Goal: Task Accomplishment & Management: Use online tool/utility

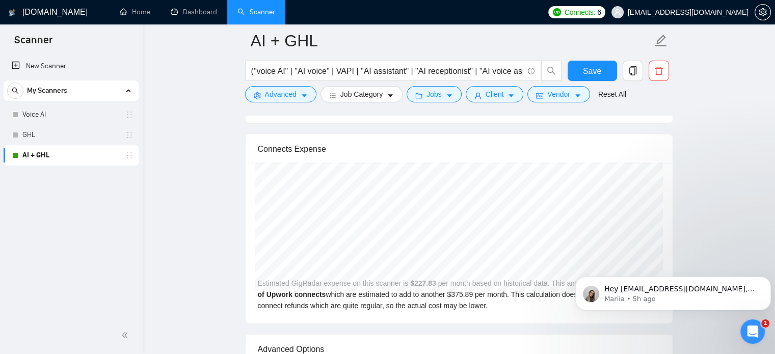
scroll to position [1418, 0]
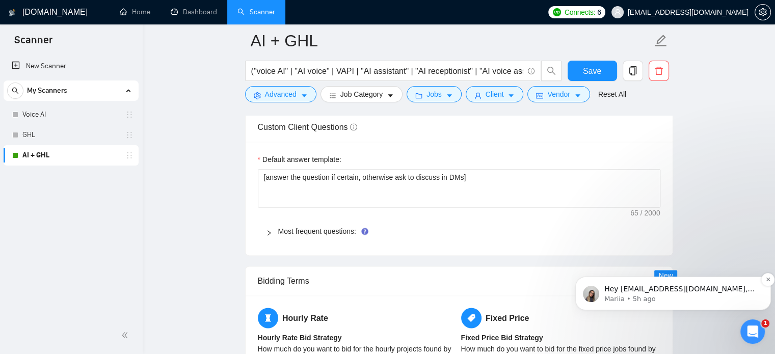
click at [681, 292] on span "Hey twassmann@mac.com, Looks like your Upwork agency Scalepast.io – AI Automati…" at bounding box center [681, 350] width 154 height 130
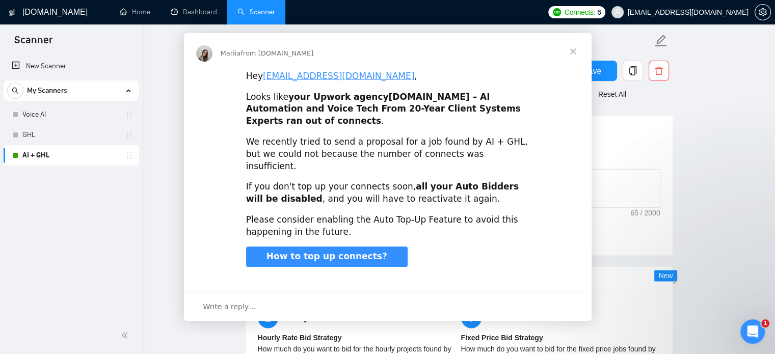
scroll to position [0, 0]
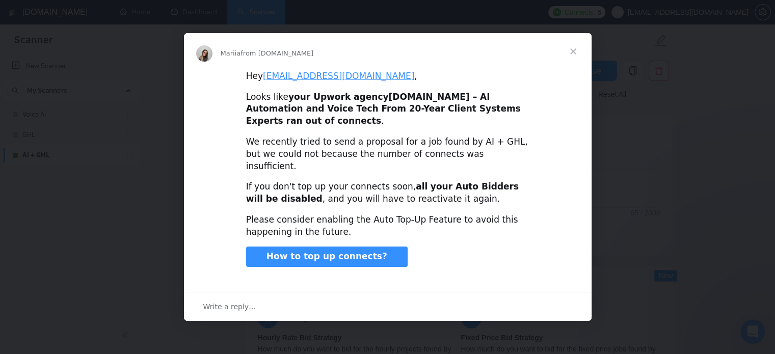
click at [572, 65] on span "Close" at bounding box center [573, 51] width 37 height 37
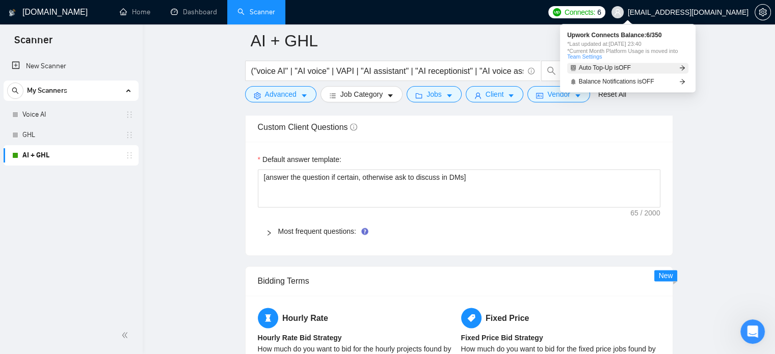
click at [600, 66] on span "Auto Top-Up is OFF" at bounding box center [605, 68] width 52 height 6
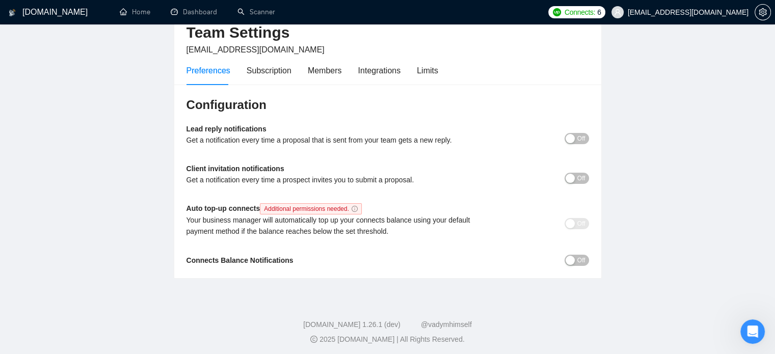
scroll to position [56, 0]
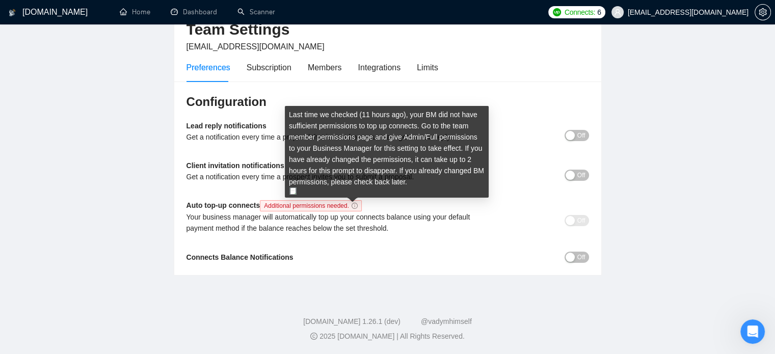
click at [293, 191] on img at bounding box center [292, 190] width 7 height 7
click at [292, 190] on img at bounding box center [292, 190] width 7 height 7
click at [296, 188] on img at bounding box center [292, 190] width 7 height 7
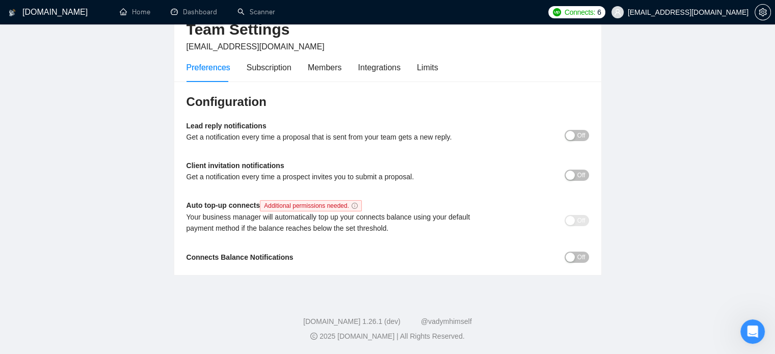
scroll to position [0, 0]
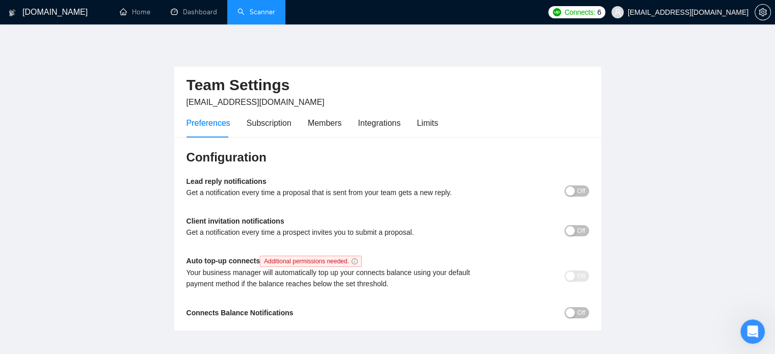
click at [258, 10] on link "Scanner" at bounding box center [256, 12] width 38 height 9
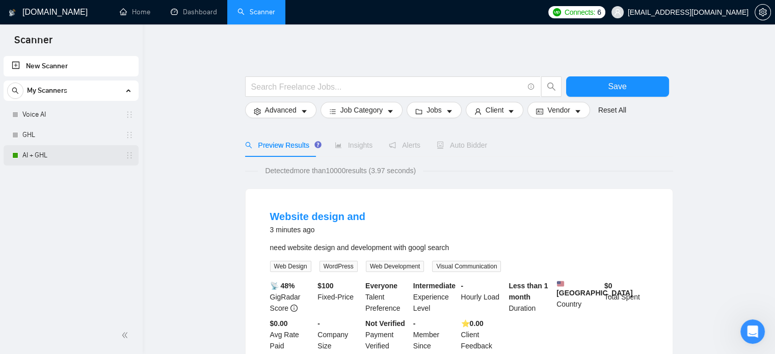
click at [55, 156] on link "AI + GHL" at bounding box center [70, 155] width 97 height 20
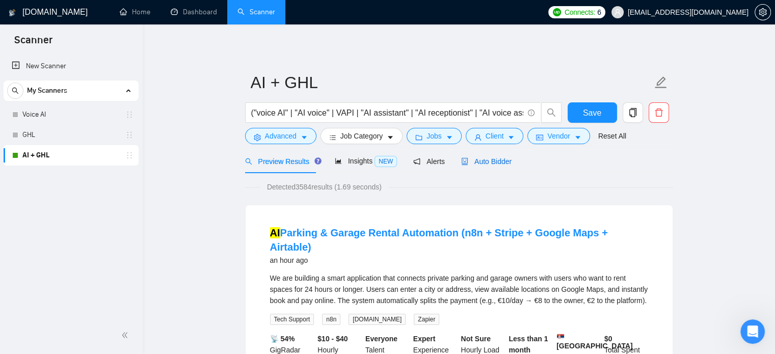
click at [477, 162] on span "Auto Bidder" at bounding box center [486, 161] width 50 height 8
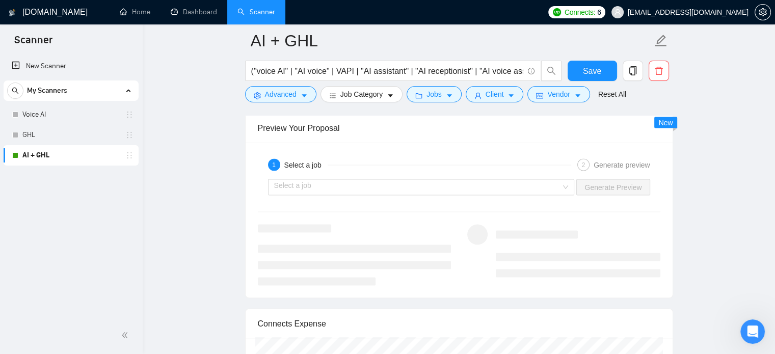
scroll to position [1931, 0]
click at [303, 182] on input "search" at bounding box center [417, 187] width 287 height 15
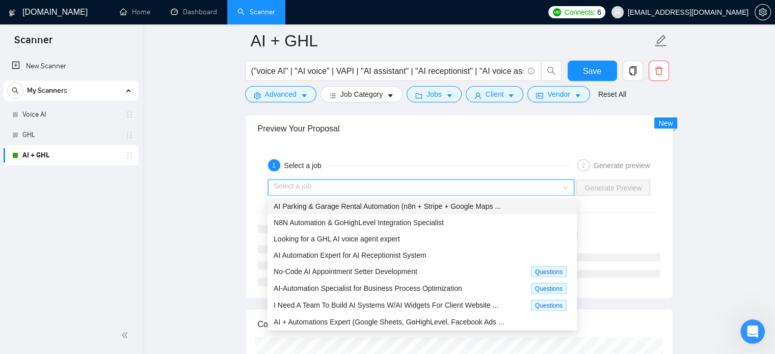
click at [310, 205] on span "AI Parking & Garage Rental Automation (n8n + Stripe + Google Maps ..." at bounding box center [387, 206] width 227 height 8
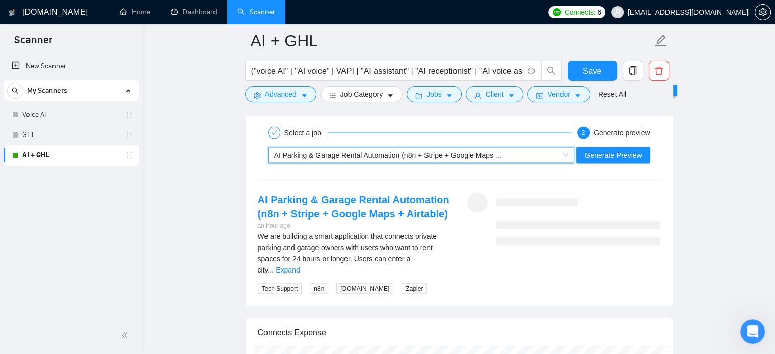
scroll to position [1964, 0]
click at [610, 153] on span "Generate Preview" at bounding box center [612, 154] width 57 height 11
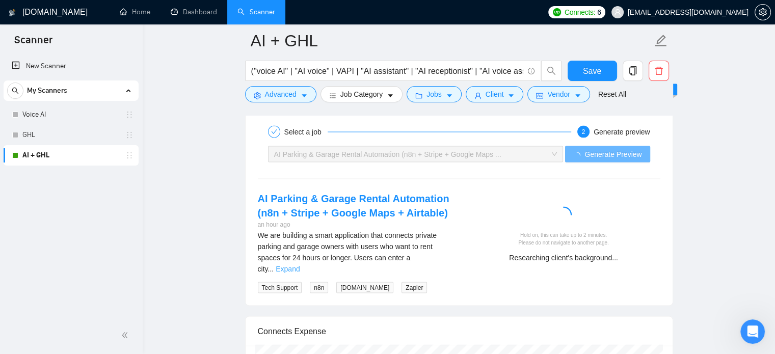
click at [300, 265] on link "Expand" at bounding box center [288, 269] width 24 height 8
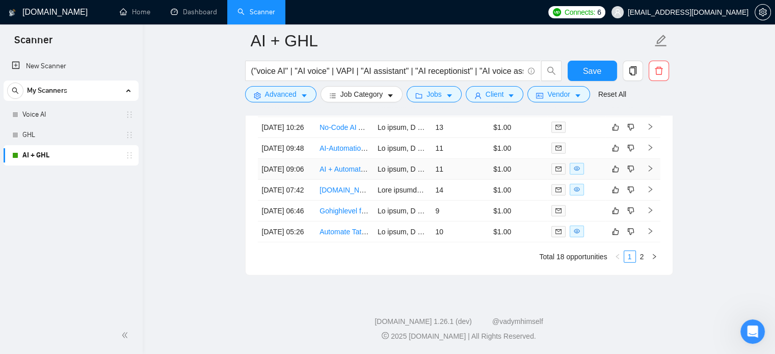
scroll to position [2839, 0]
click at [641, 256] on link "2" at bounding box center [641, 256] width 11 height 11
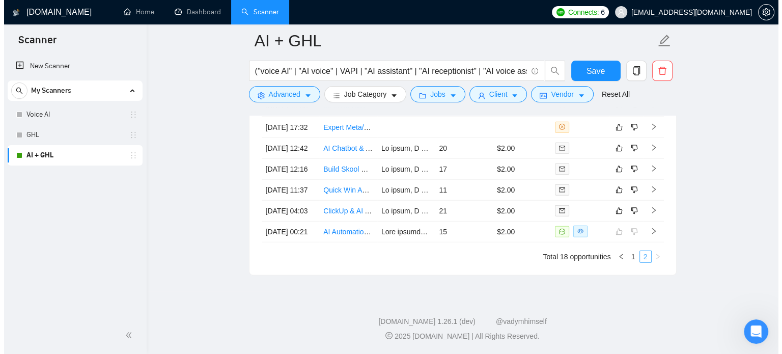
scroll to position [2777, 0]
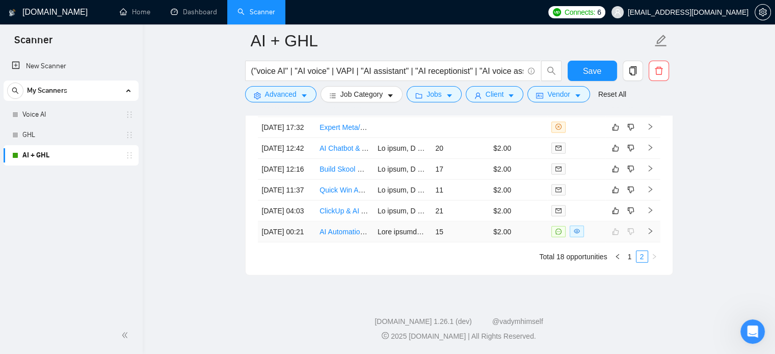
click at [650, 228] on icon "right" at bounding box center [649, 231] width 7 height 7
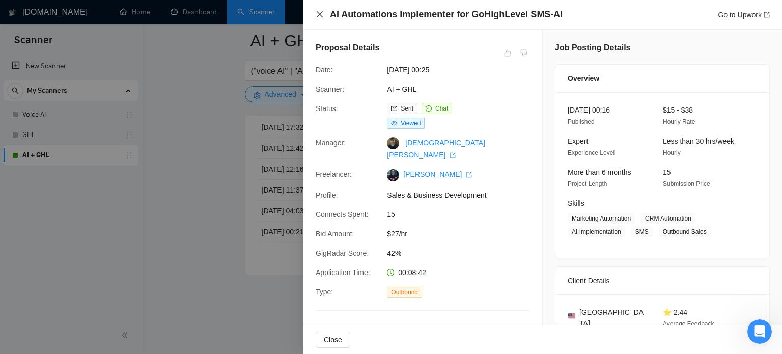
click at [318, 13] on icon "close" at bounding box center [320, 14] width 6 height 6
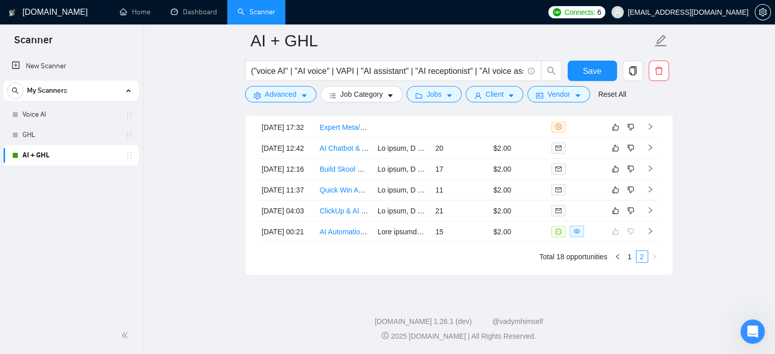
scroll to position [2727, 0]
click at [334, 194] on link "Quick Win Automation: Connect Airtable & Google Sheet via n8n/Make for Data Sync" at bounding box center [453, 190] width 268 height 8
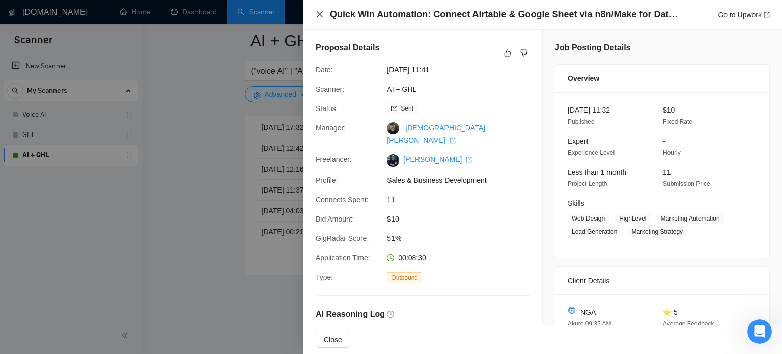
click at [320, 13] on icon "close" at bounding box center [320, 14] width 8 height 8
